Goal: Information Seeking & Learning: Learn about a topic

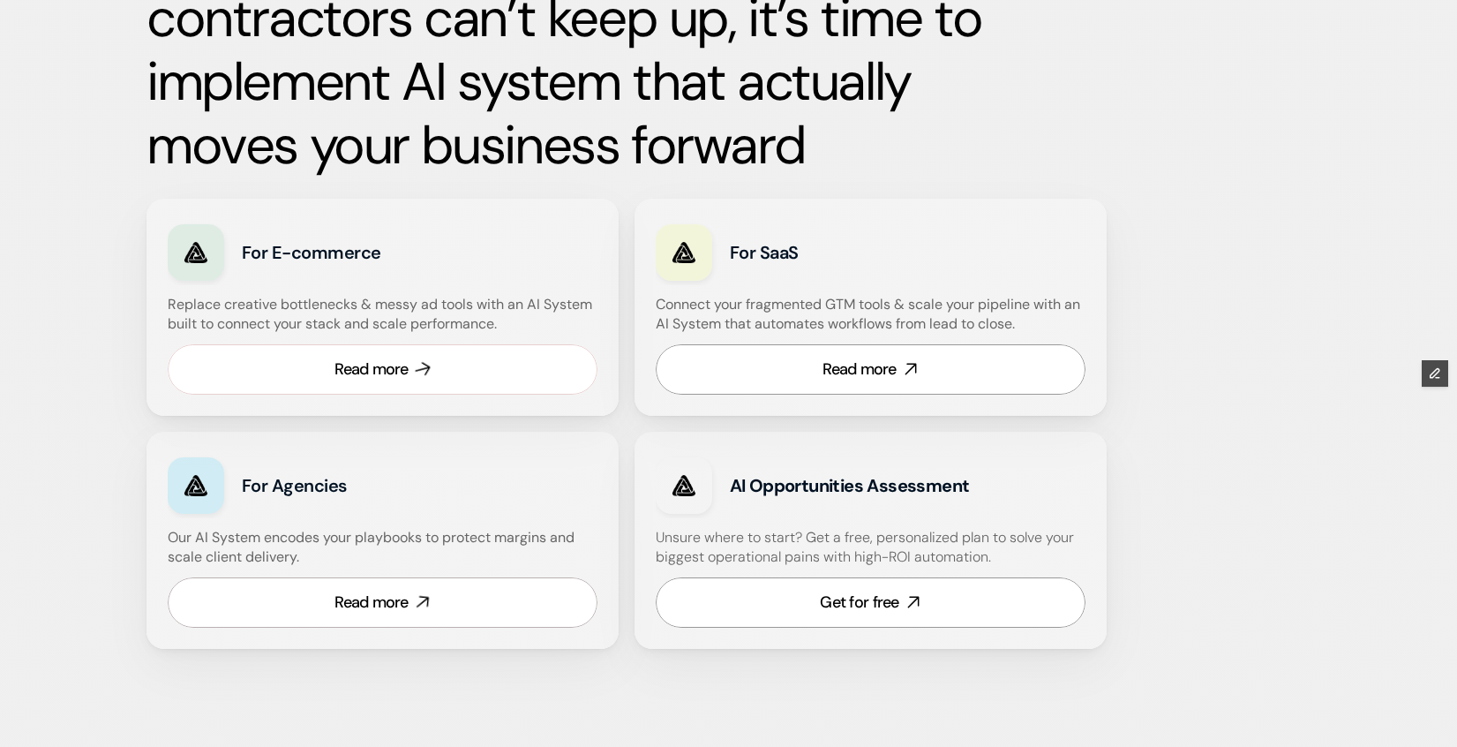
scroll to position [945, 0]
click at [414, 369] on icon at bounding box center [422, 368] width 20 height 20
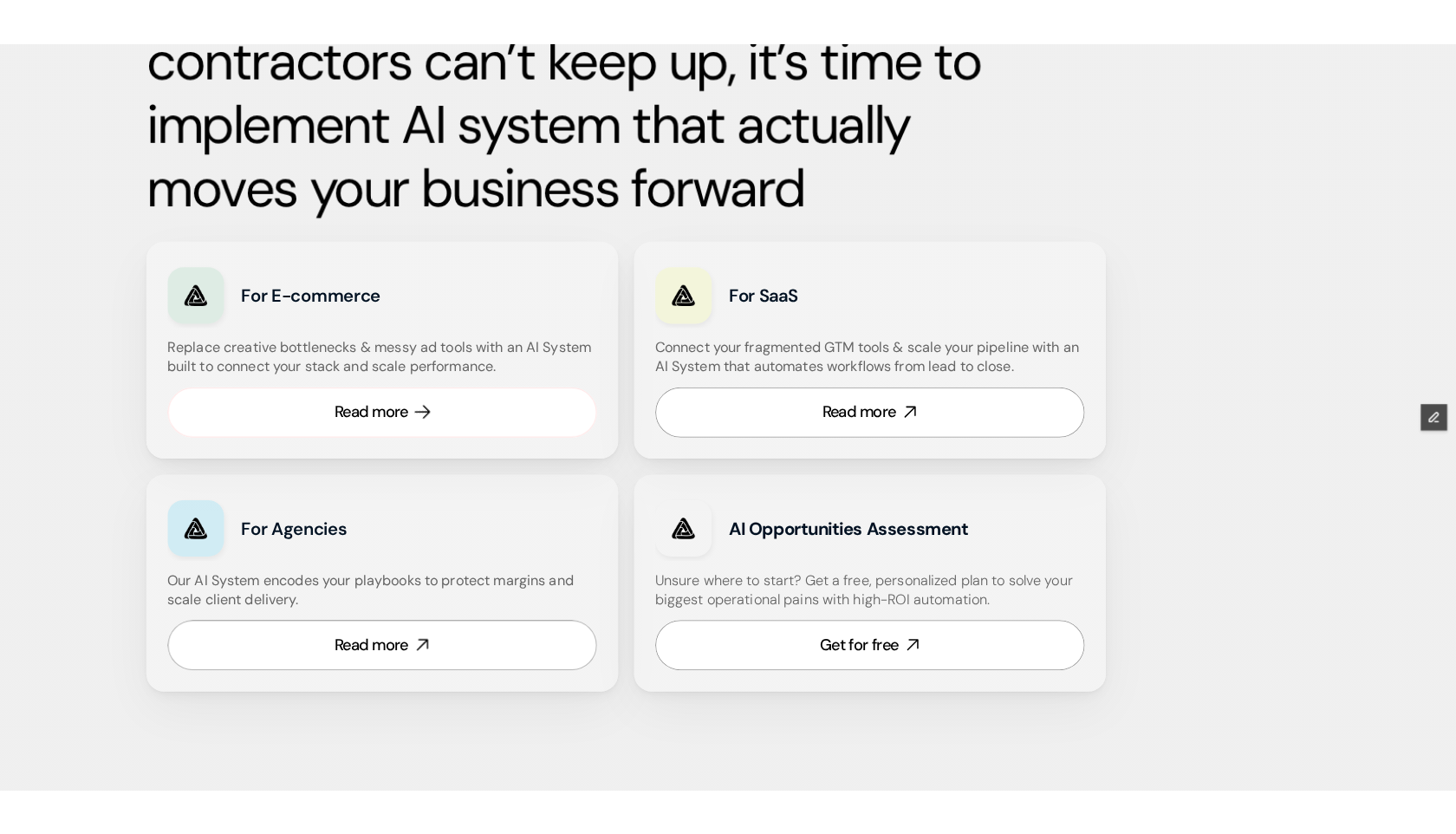
scroll to position [929, 0]
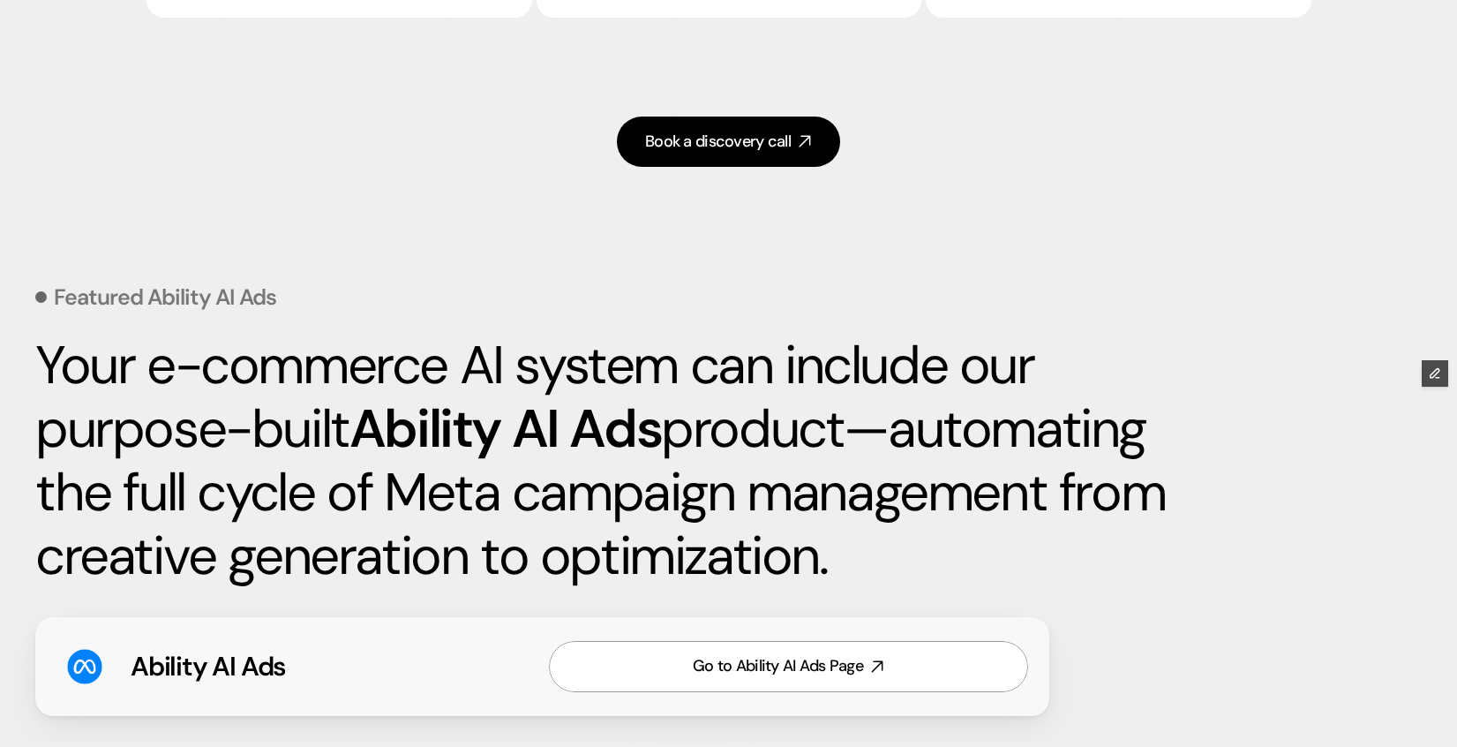
scroll to position [3299, 0]
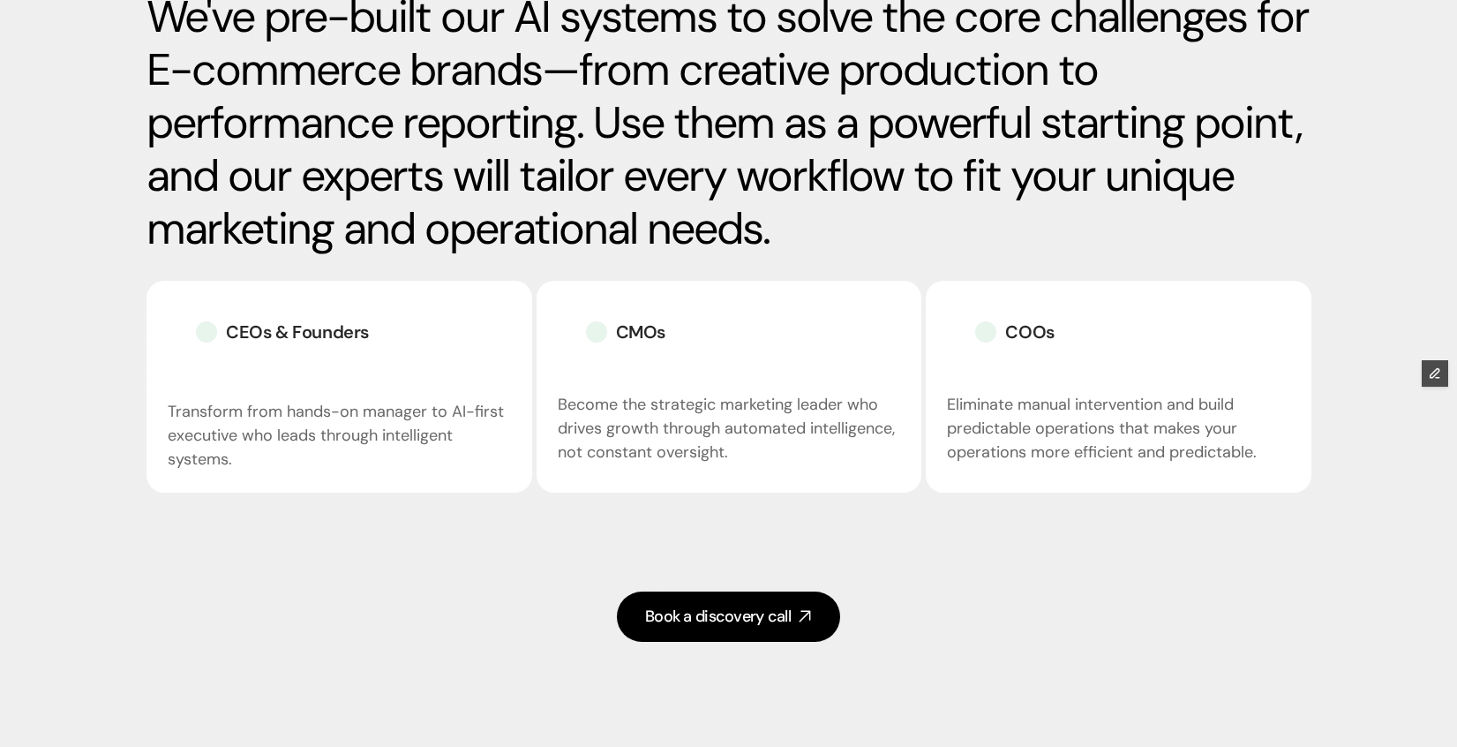
scroll to position [2707, 0]
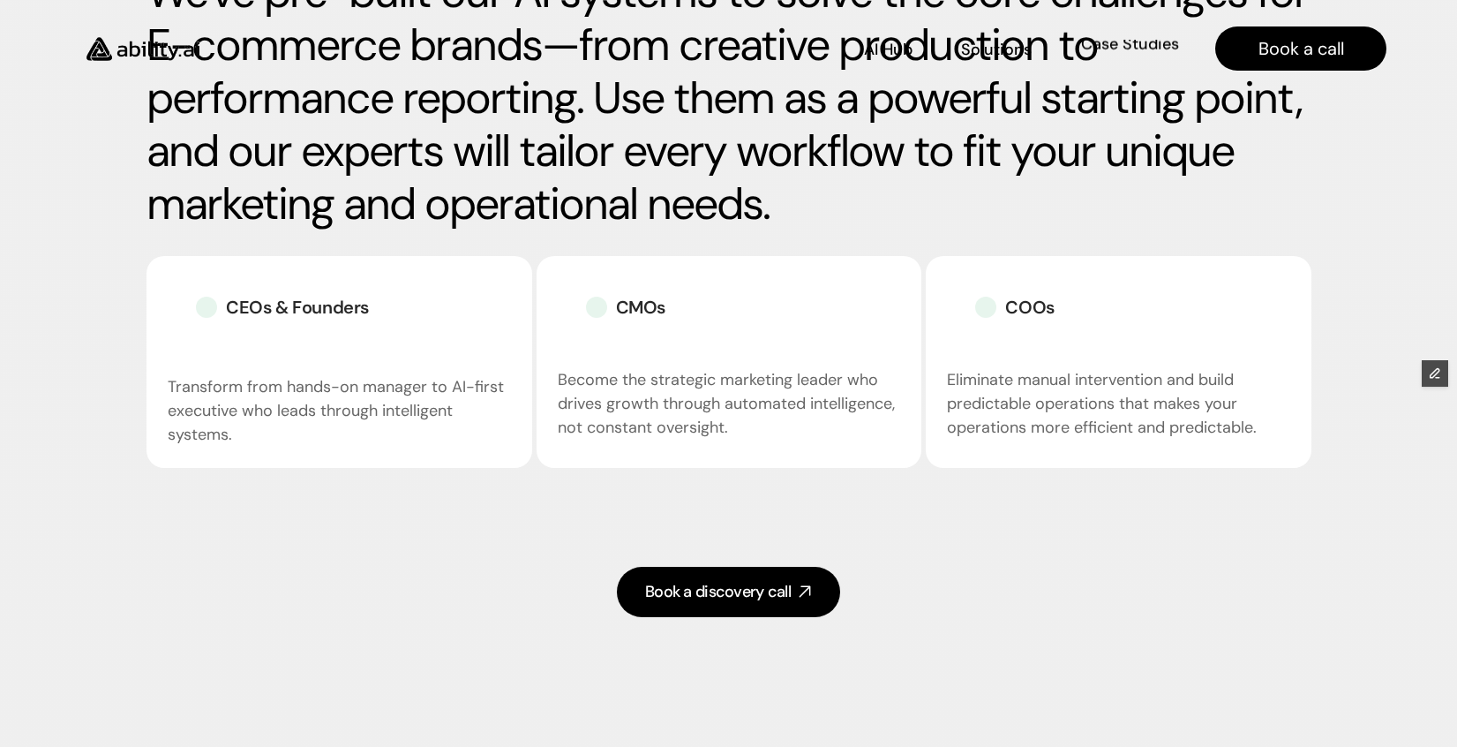
scroll to position [2731, 0]
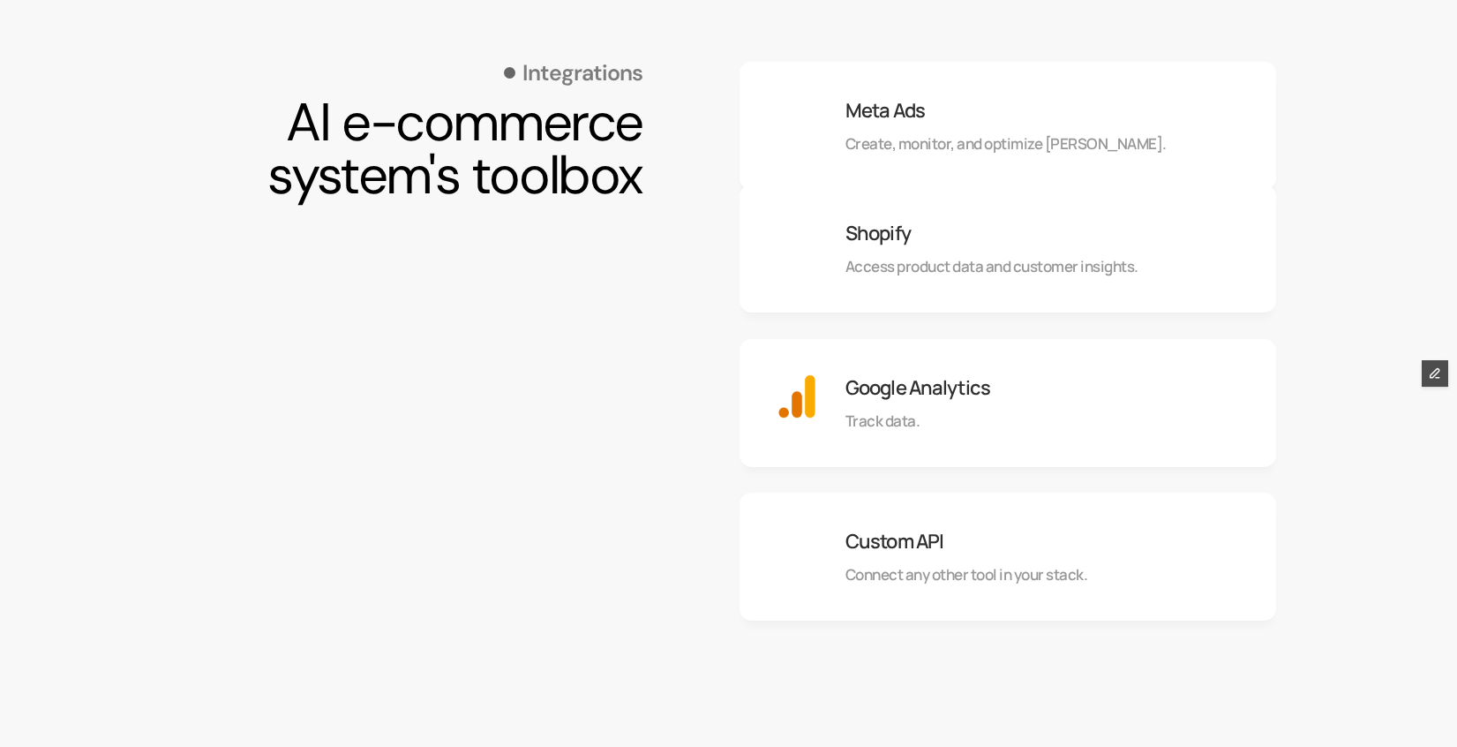
scroll to position [1796, 0]
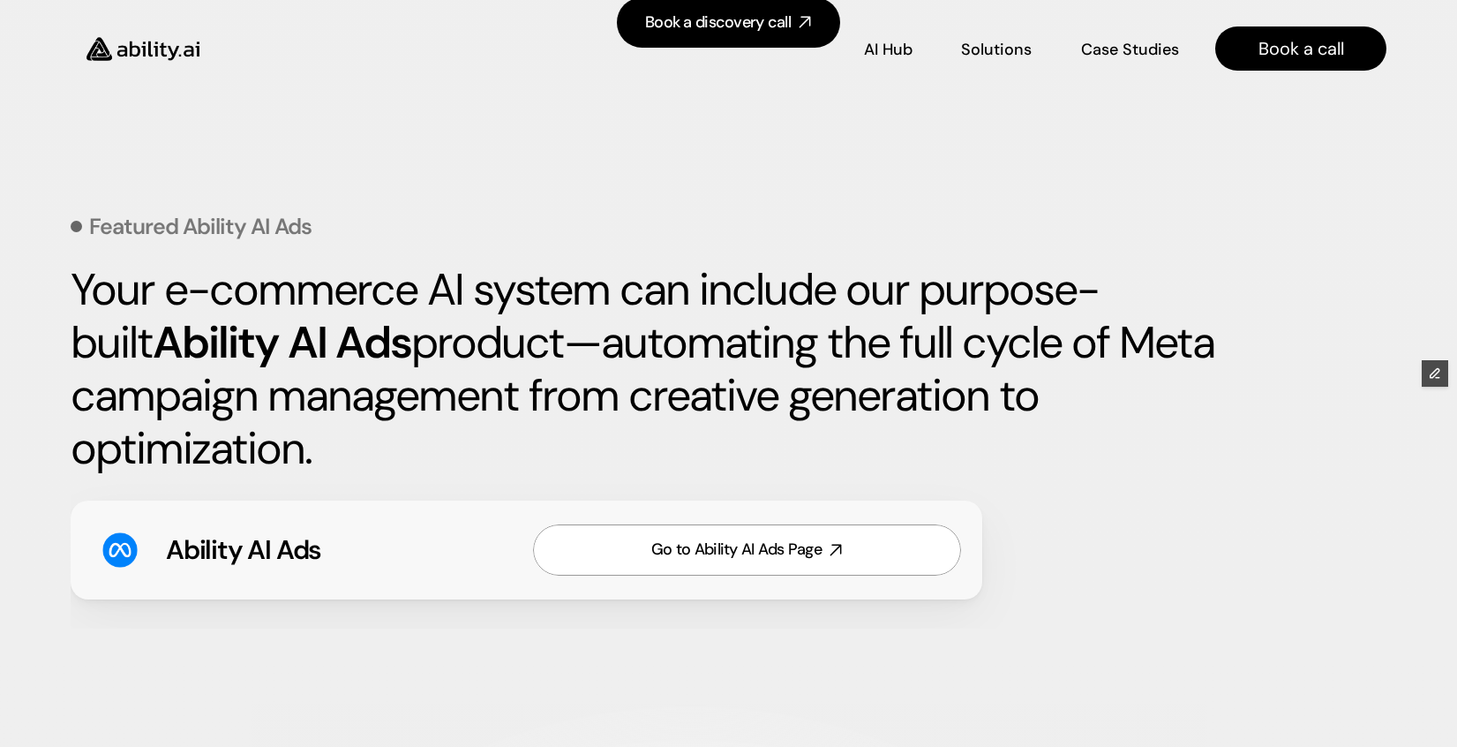
scroll to position [3300, 0]
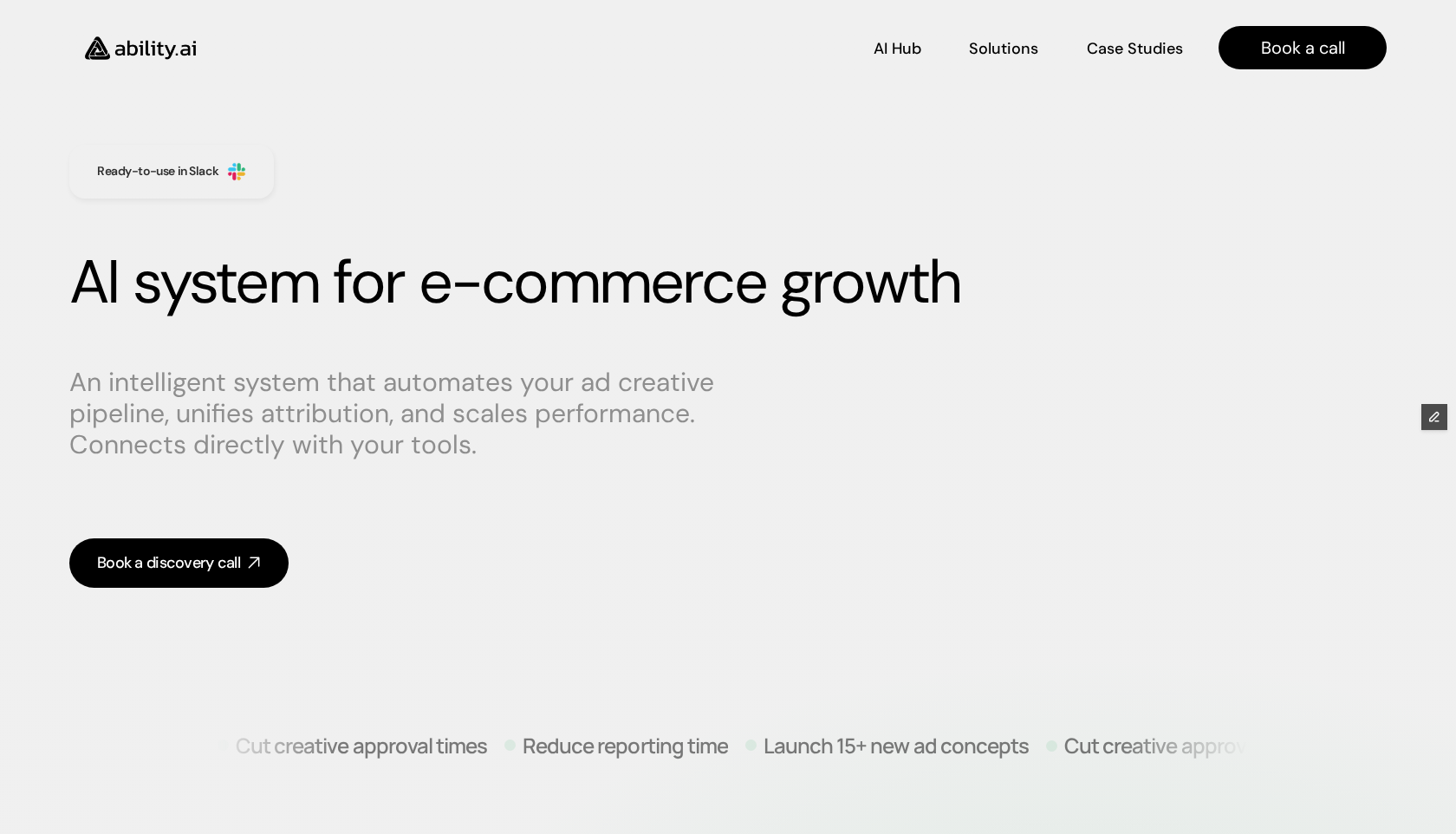
click at [145, 47] on img at bounding box center [140, 48] width 142 height 55
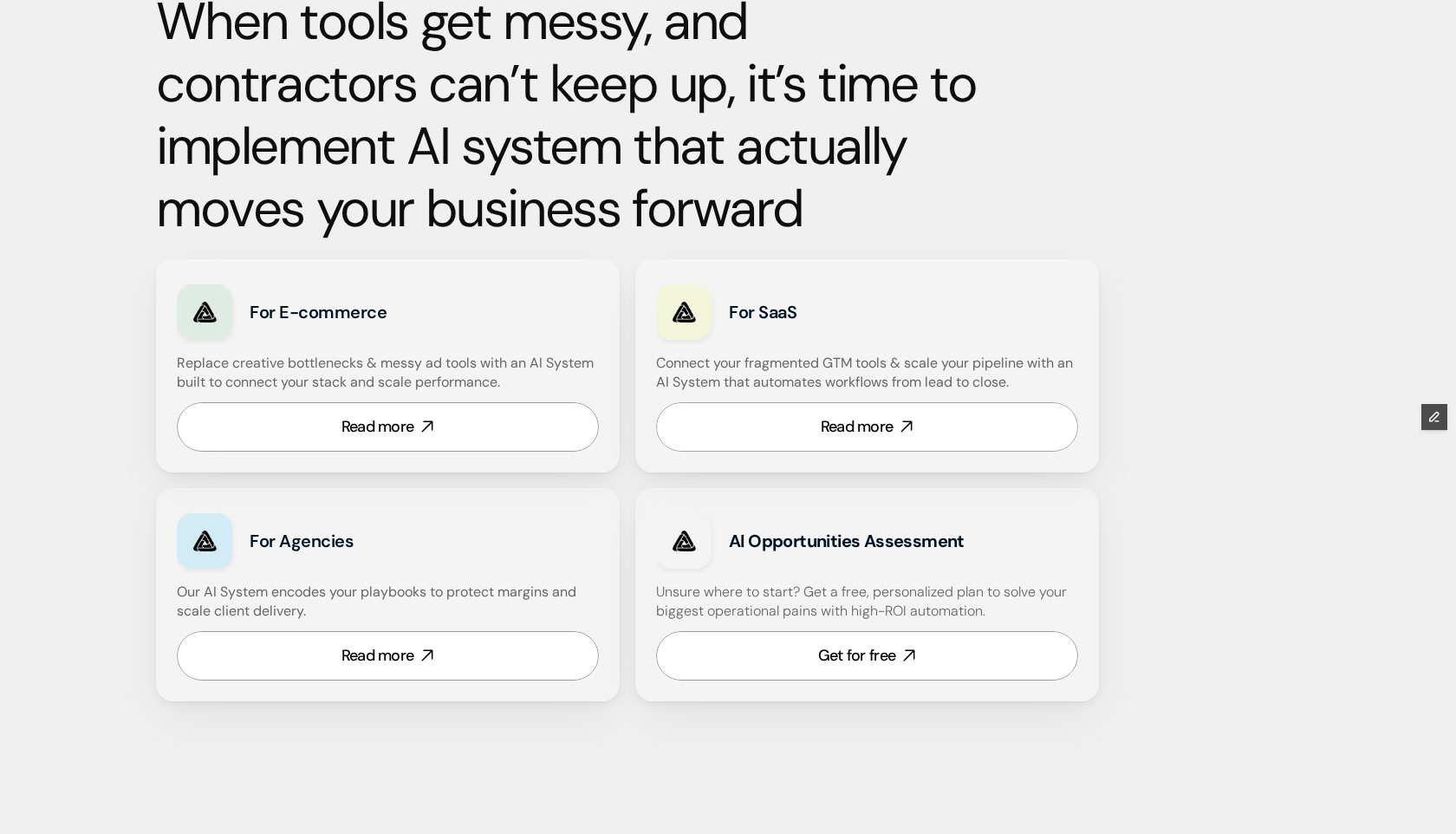
scroll to position [864, 0]
click at [843, 420] on div "Read more" at bounding box center [857, 426] width 73 height 22
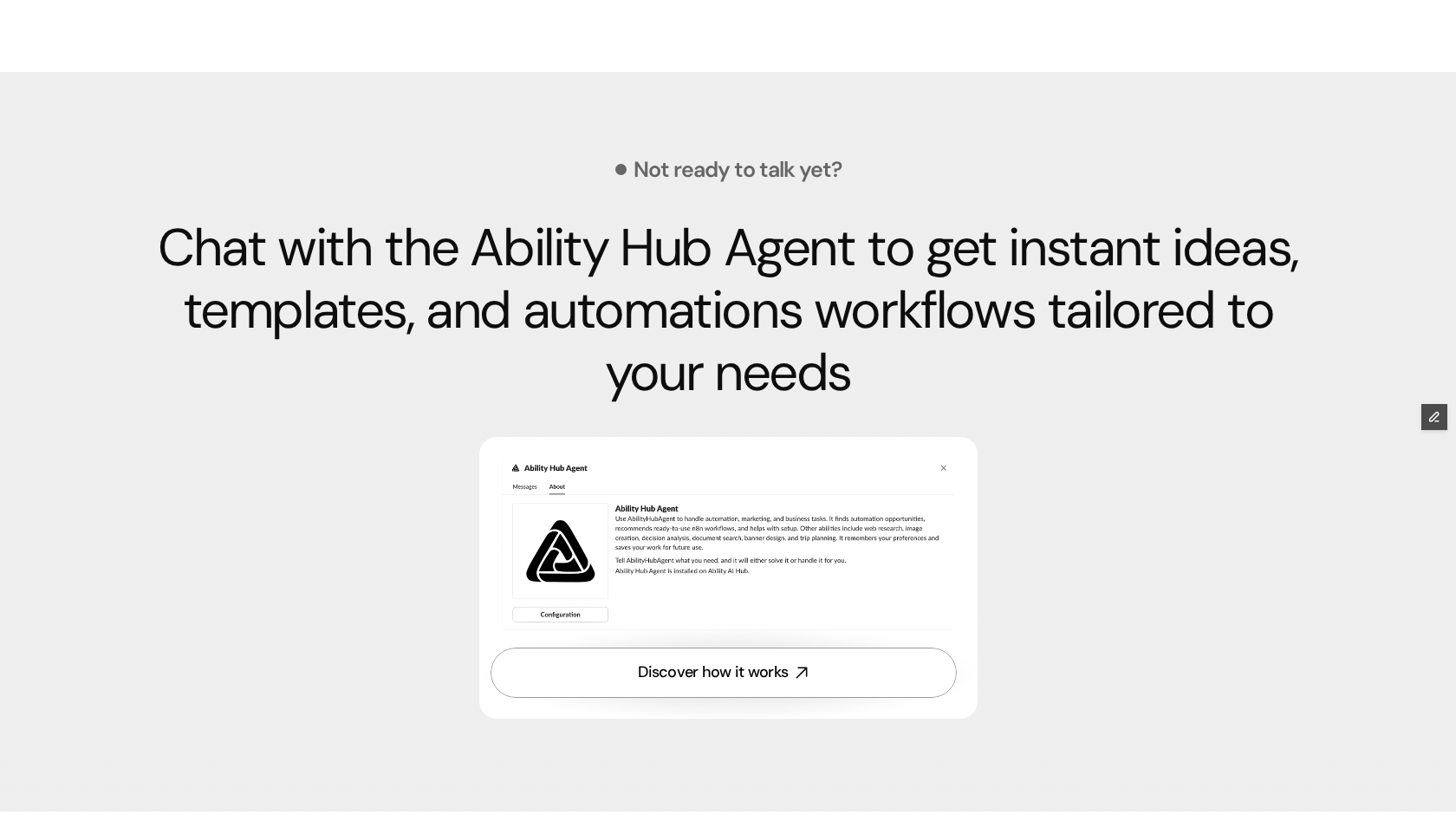
scroll to position [4787, 0]
